Goal: Information Seeking & Learning: Learn about a topic

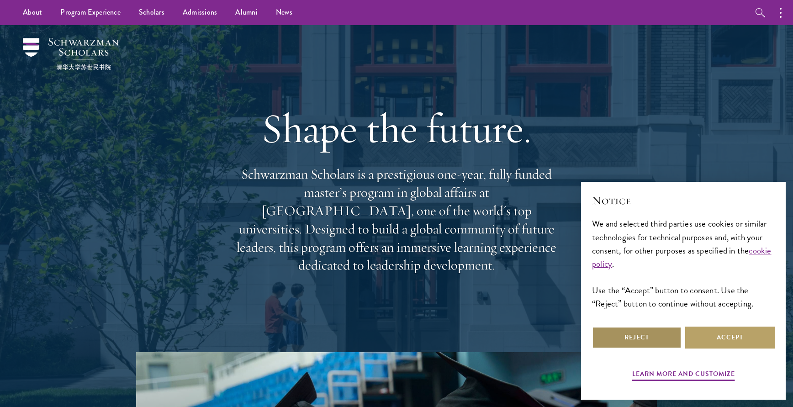
click at [653, 334] on button "Reject" at bounding box center [637, 338] width 90 height 22
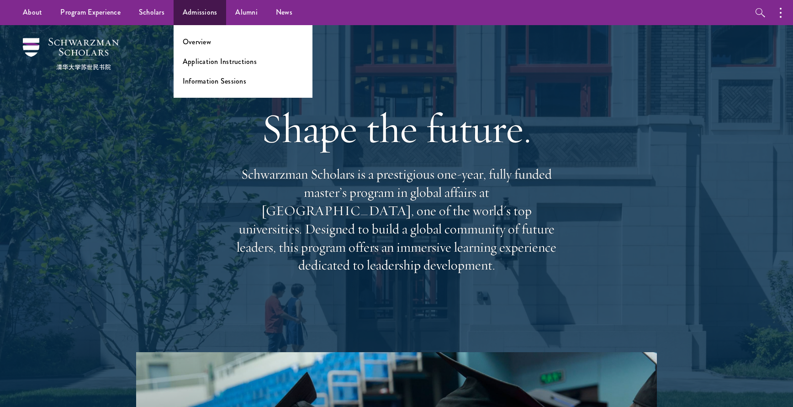
click at [196, 16] on link "Admissions" at bounding box center [200, 12] width 53 height 25
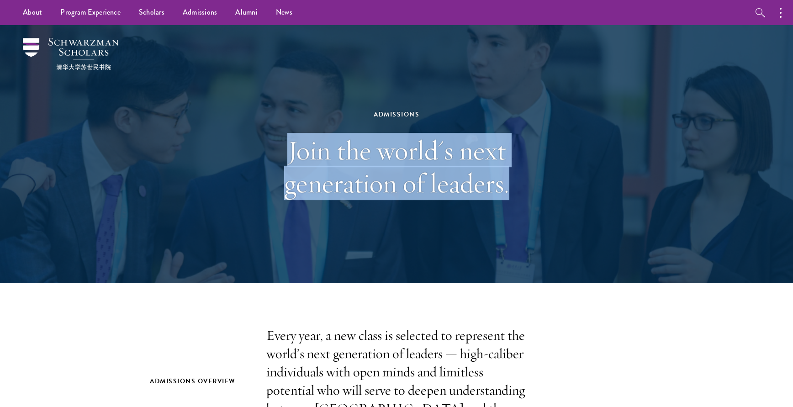
drag, startPoint x: 269, startPoint y: 127, endPoint x: 581, endPoint y: 216, distance: 324.8
click at [581, 216] on div "Admissions Join the world's next generation of leaders." at bounding box center [397, 154] width 658 height 258
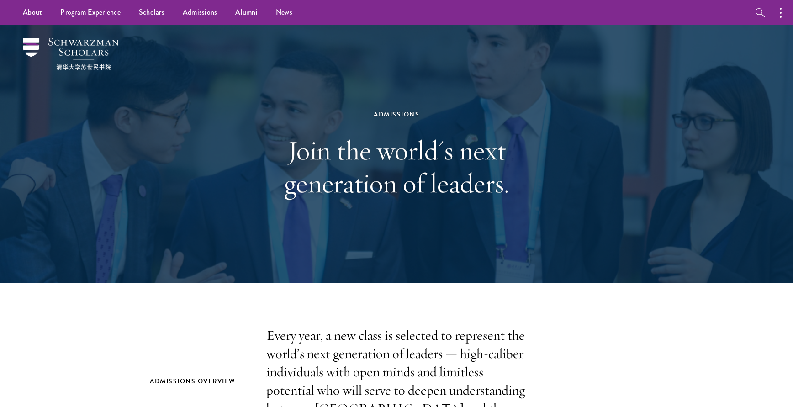
click at [580, 216] on div "Admissions Join the world's next generation of leaders." at bounding box center [397, 154] width 658 height 258
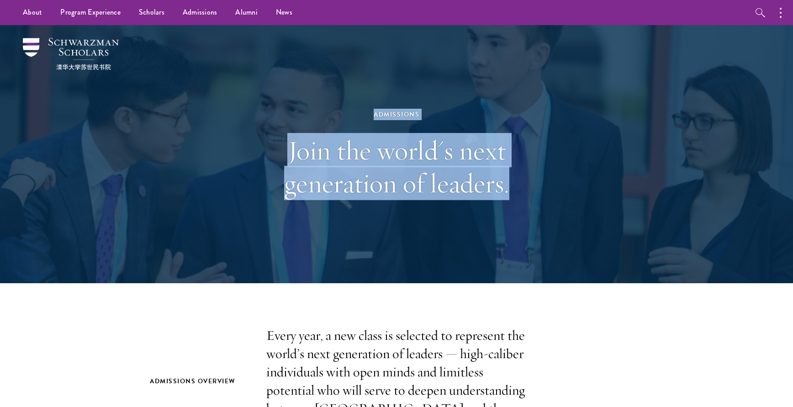
drag, startPoint x: 511, startPoint y: 190, endPoint x: 396, endPoint y: 22, distance: 203.7
click at [370, 36] on div "Admissions Join the world's next generation of leaders." at bounding box center [397, 154] width 658 height 258
